Goal: Task Accomplishment & Management: Manage account settings

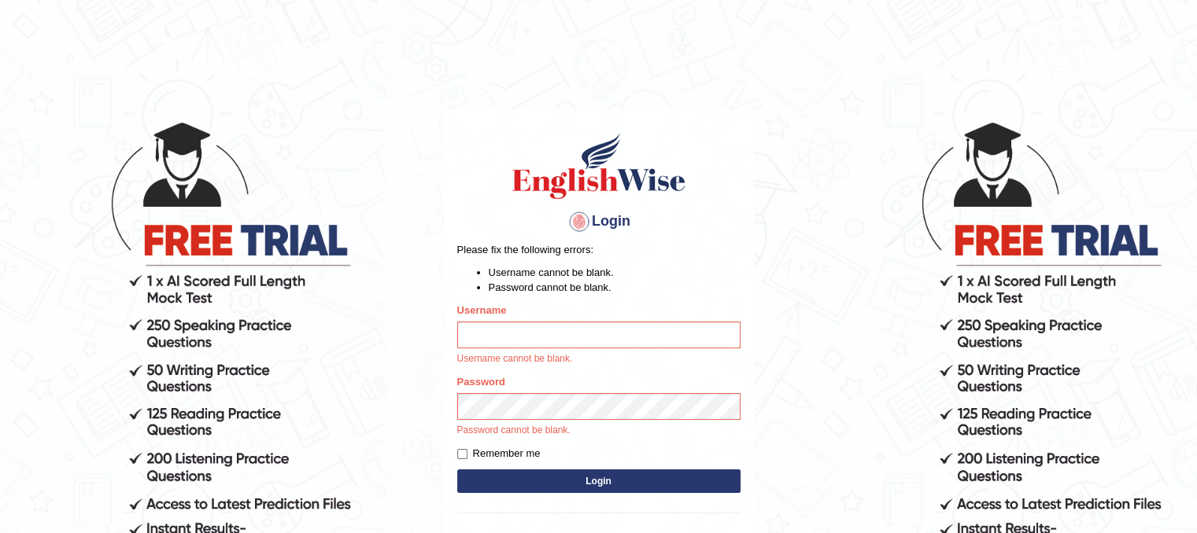
type input "PunamRijal"
click at [573, 482] on button "Login" at bounding box center [598, 482] width 283 height 24
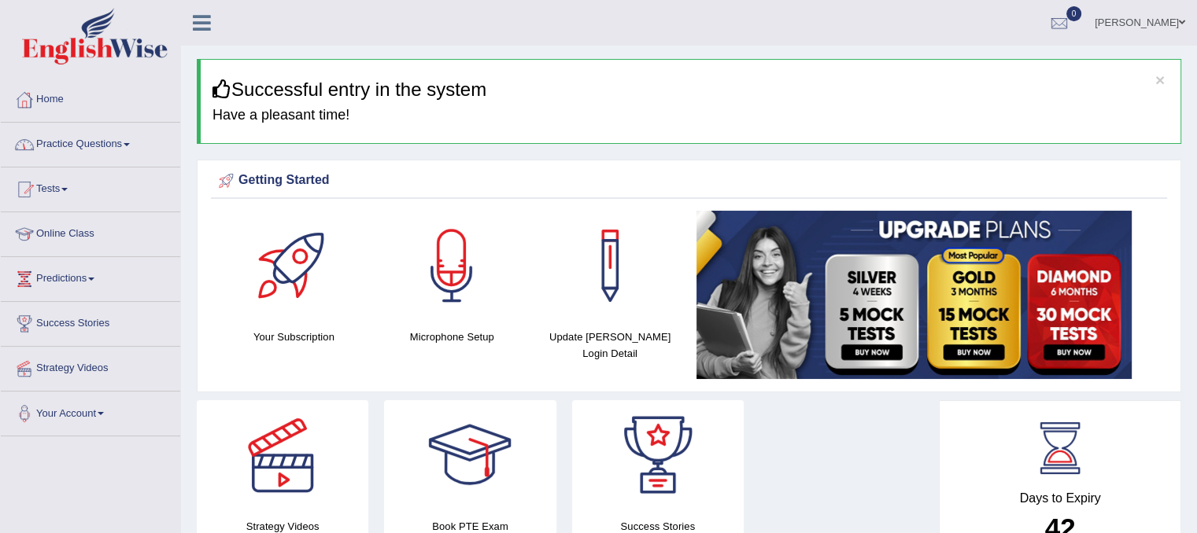
click at [61, 93] on link "Home" at bounding box center [90, 97] width 179 height 39
